Goal: Task Accomplishment & Management: Complete application form

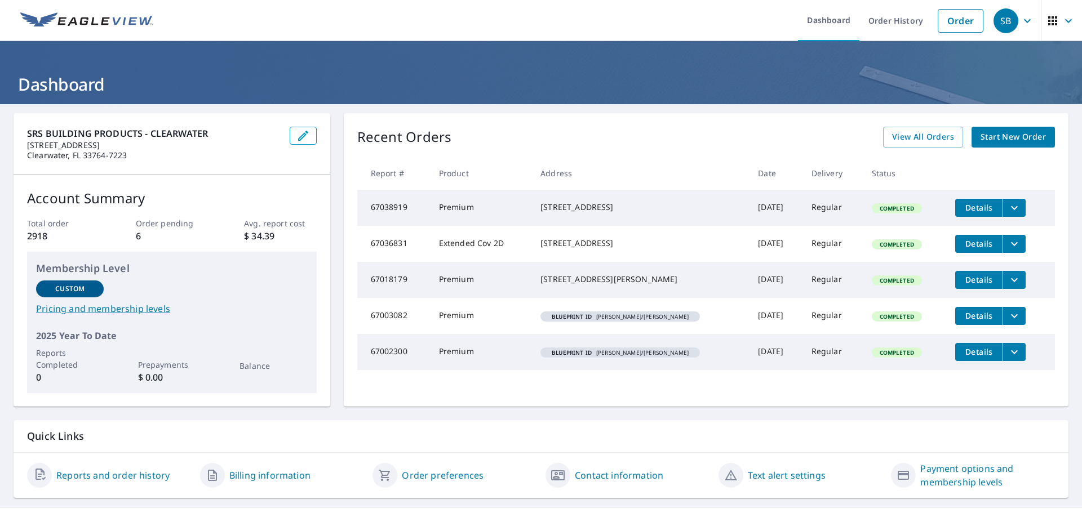
click at [984, 132] on span "Start New Order" at bounding box center [1012, 137] width 65 height 14
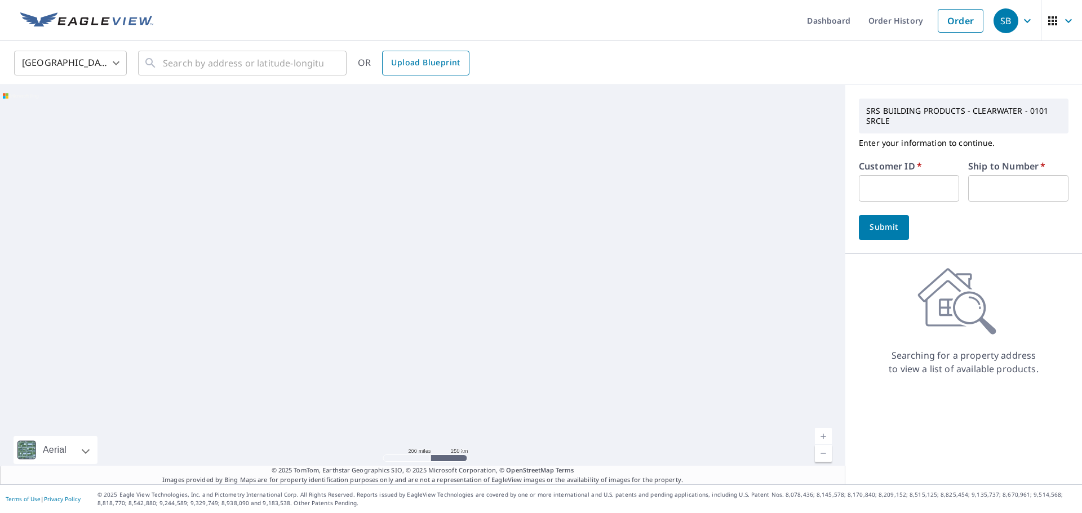
click at [437, 61] on span "Upload Blueprint" at bounding box center [425, 63] width 69 height 14
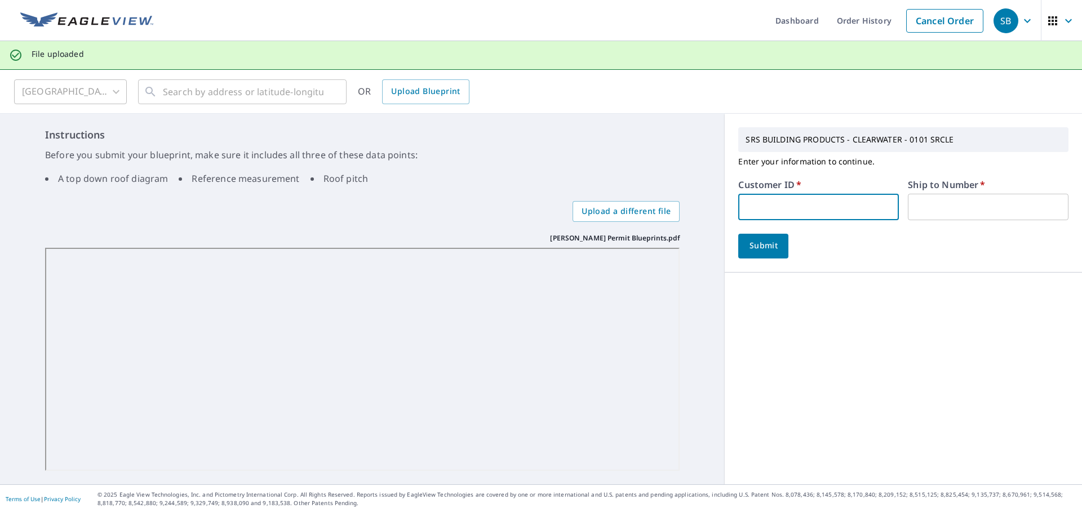
click at [766, 202] on input "text" at bounding box center [818, 207] width 161 height 26
type input "bal101"
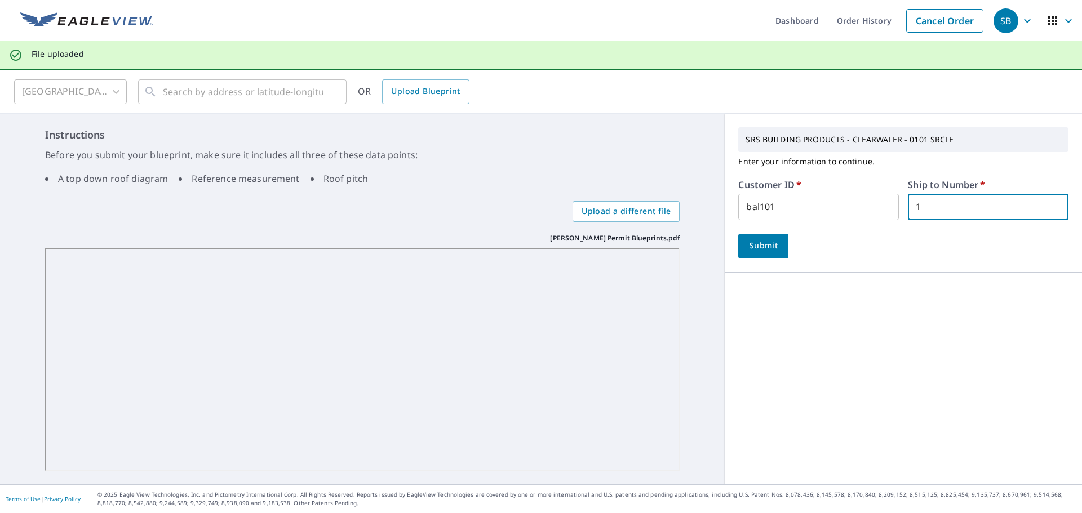
type input "1"
click at [747, 251] on span "Submit" at bounding box center [763, 246] width 32 height 14
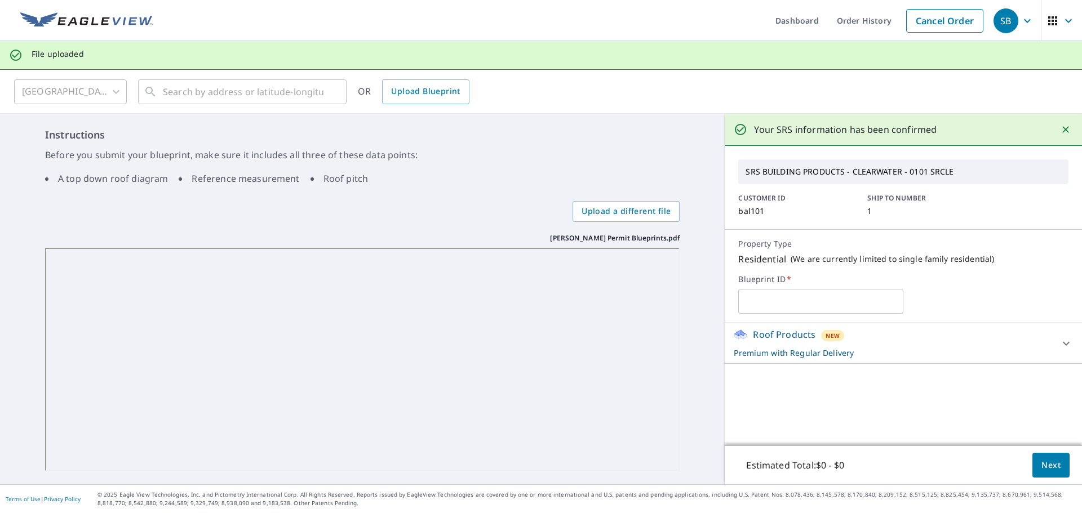
click at [799, 312] on input "text" at bounding box center [820, 302] width 165 height 32
click at [790, 309] on input "text" at bounding box center [820, 302] width 165 height 32
type input "267 MAGNOLIA ACRES CT/[PERSON_NAME]"
click at [1041, 463] on span "Next" at bounding box center [1050, 466] width 19 height 14
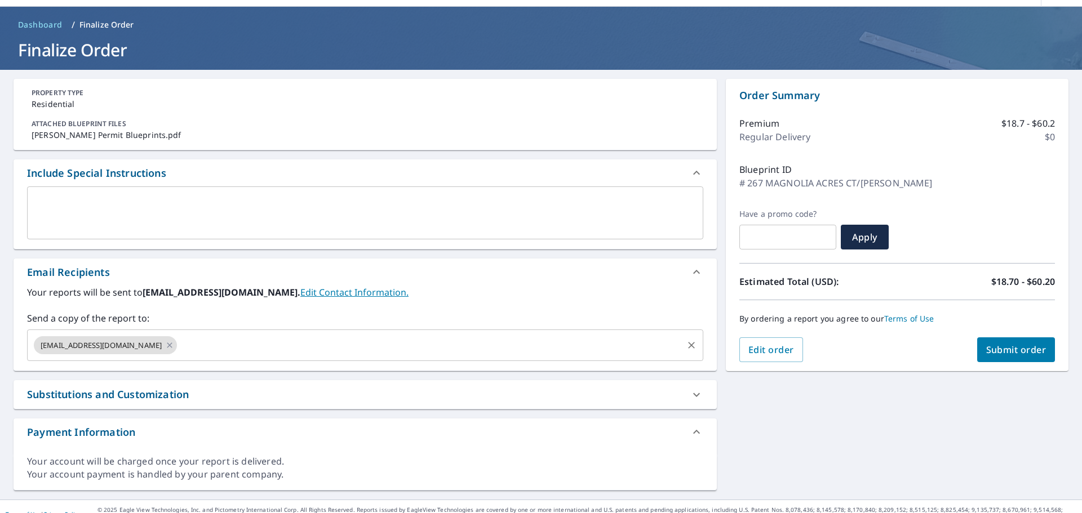
scroll to position [50, 0]
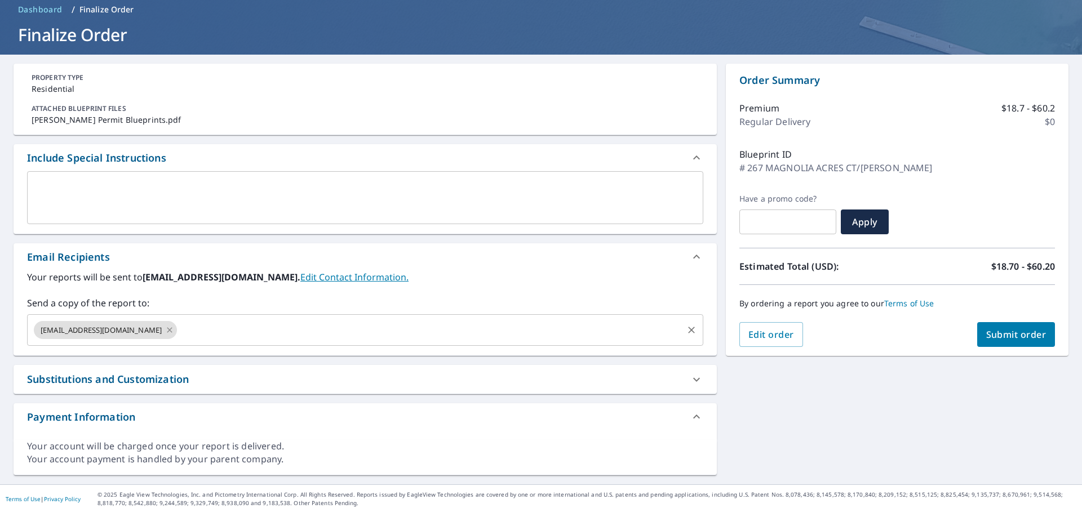
click at [167, 331] on icon at bounding box center [169, 329] width 5 height 5
checkbox input "true"
click at [73, 328] on input "text" at bounding box center [356, 329] width 649 height 21
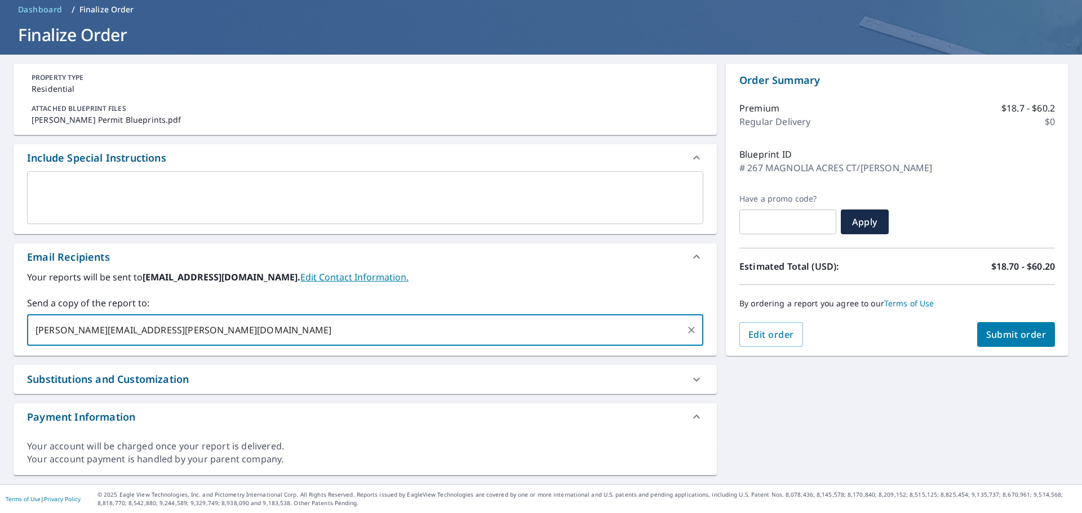
type input "[PERSON_NAME][EMAIL_ADDRESS][PERSON_NAME][DOMAIN_NAME]"
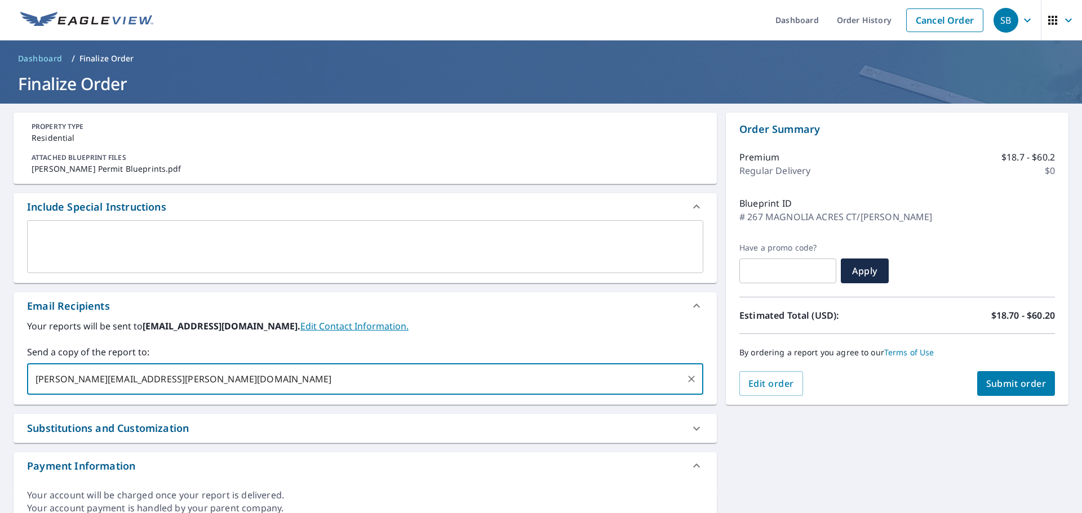
scroll to position [0, 0]
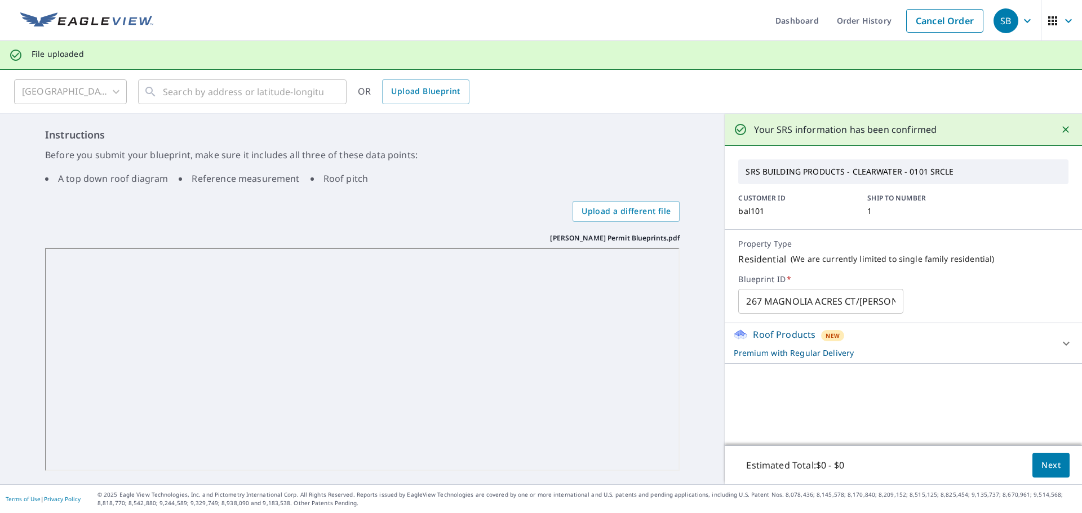
drag, startPoint x: 1053, startPoint y: 336, endPoint x: 1004, endPoint y: 336, distance: 49.0
click at [1059, 337] on icon at bounding box center [1066, 344] width 14 height 14
click at [1049, 344] on div "Roof Products New Premium with Regular Delivery" at bounding box center [896, 343] width 326 height 31
click at [1041, 466] on span "Next" at bounding box center [1050, 466] width 19 height 14
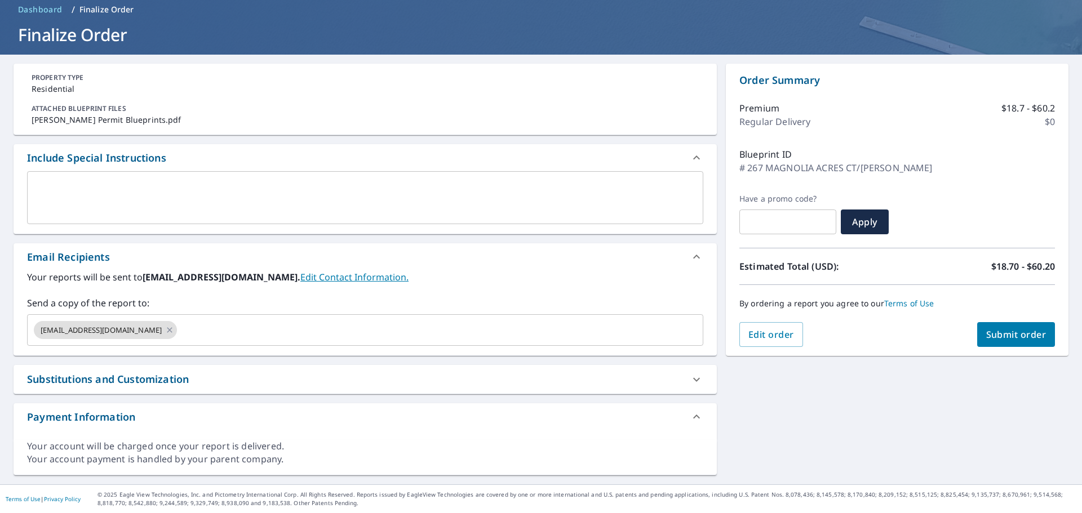
scroll to position [50, 0]
click at [165, 332] on icon at bounding box center [169, 330] width 9 height 12
checkbox input "true"
click at [119, 333] on input "text" at bounding box center [356, 329] width 649 height 21
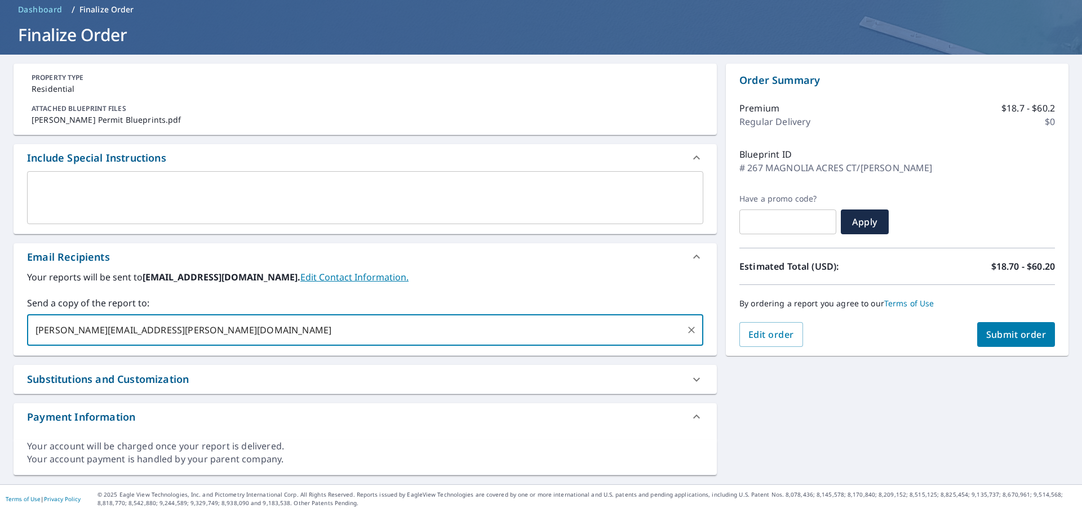
type input "[PERSON_NAME][EMAIL_ADDRESS][PERSON_NAME][DOMAIN_NAME]"
click at [998, 332] on span "Submit order" at bounding box center [1016, 334] width 60 height 12
checkbox input "true"
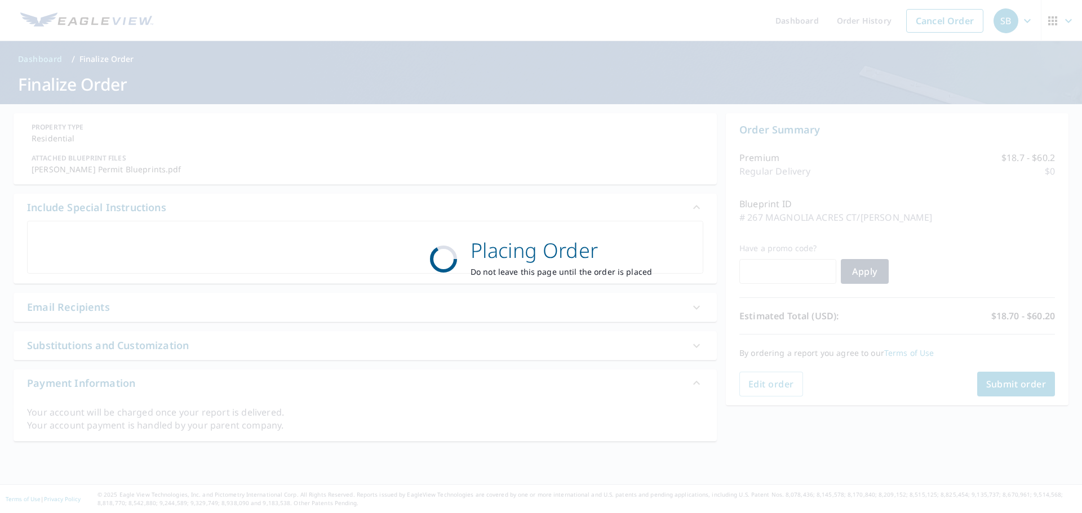
scroll to position [0, 0]
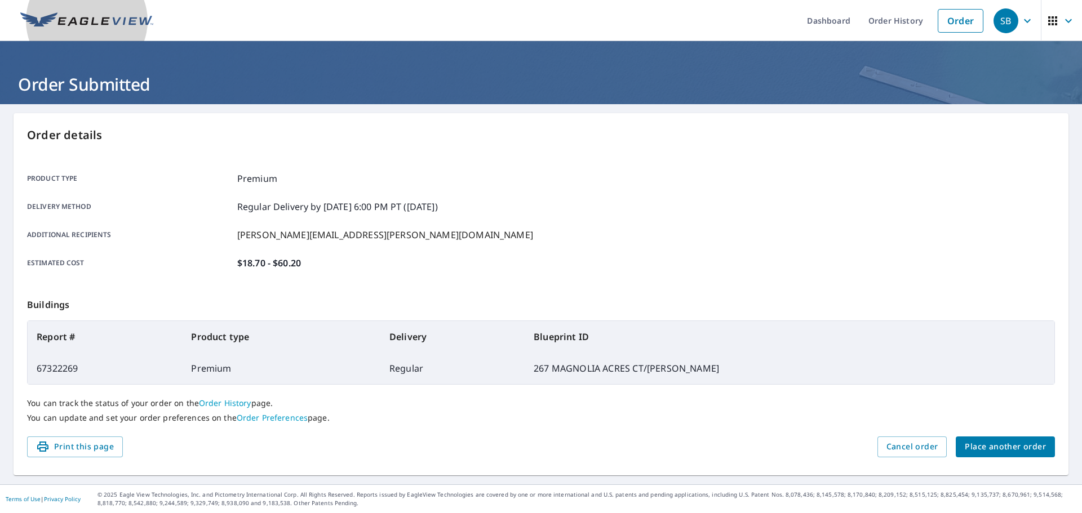
click at [124, 25] on img at bounding box center [86, 20] width 133 height 17
